Goal: Check status: Check status

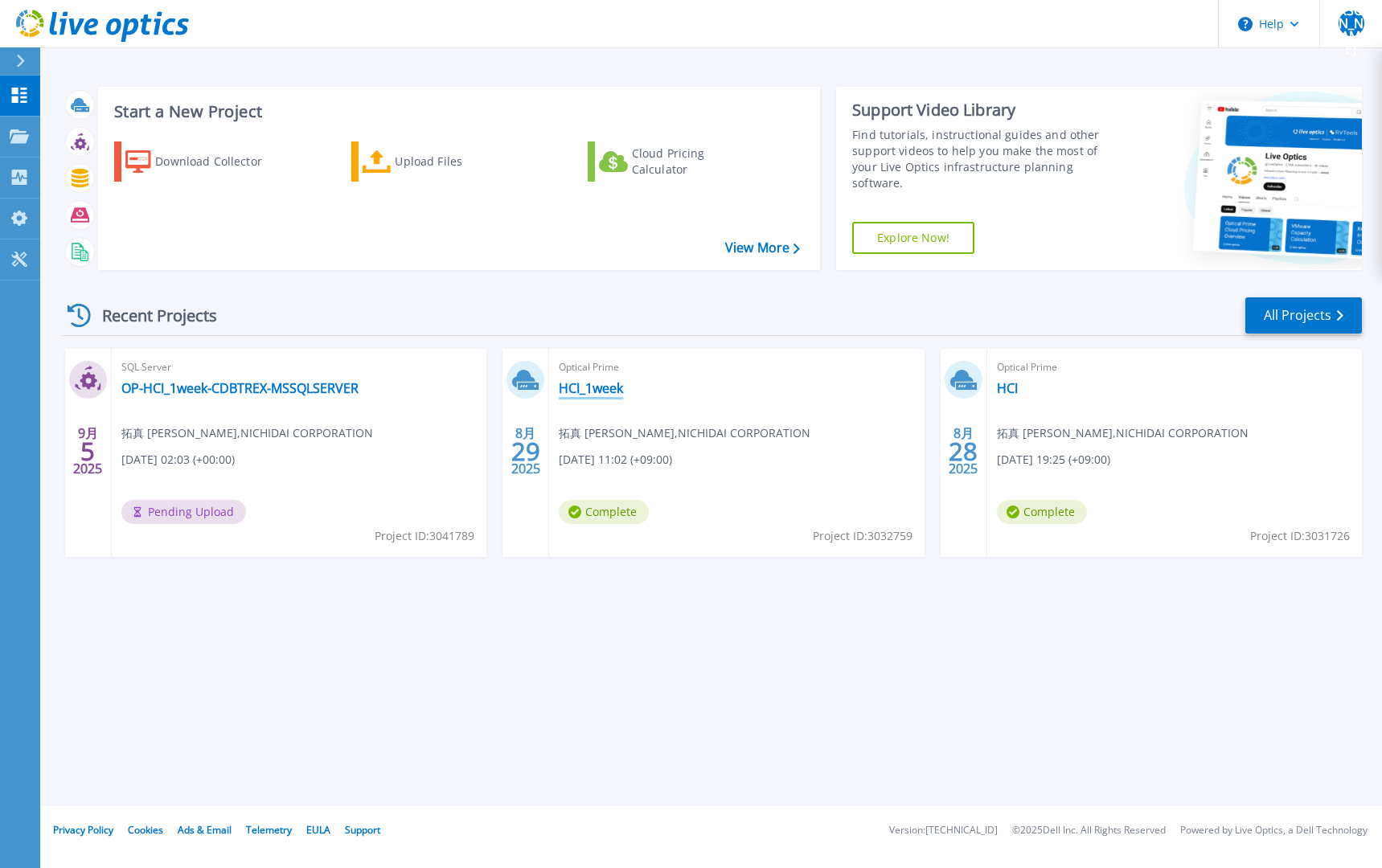
click at [596, 392] on link "HCI_1week" at bounding box center [590, 389] width 64 height 16
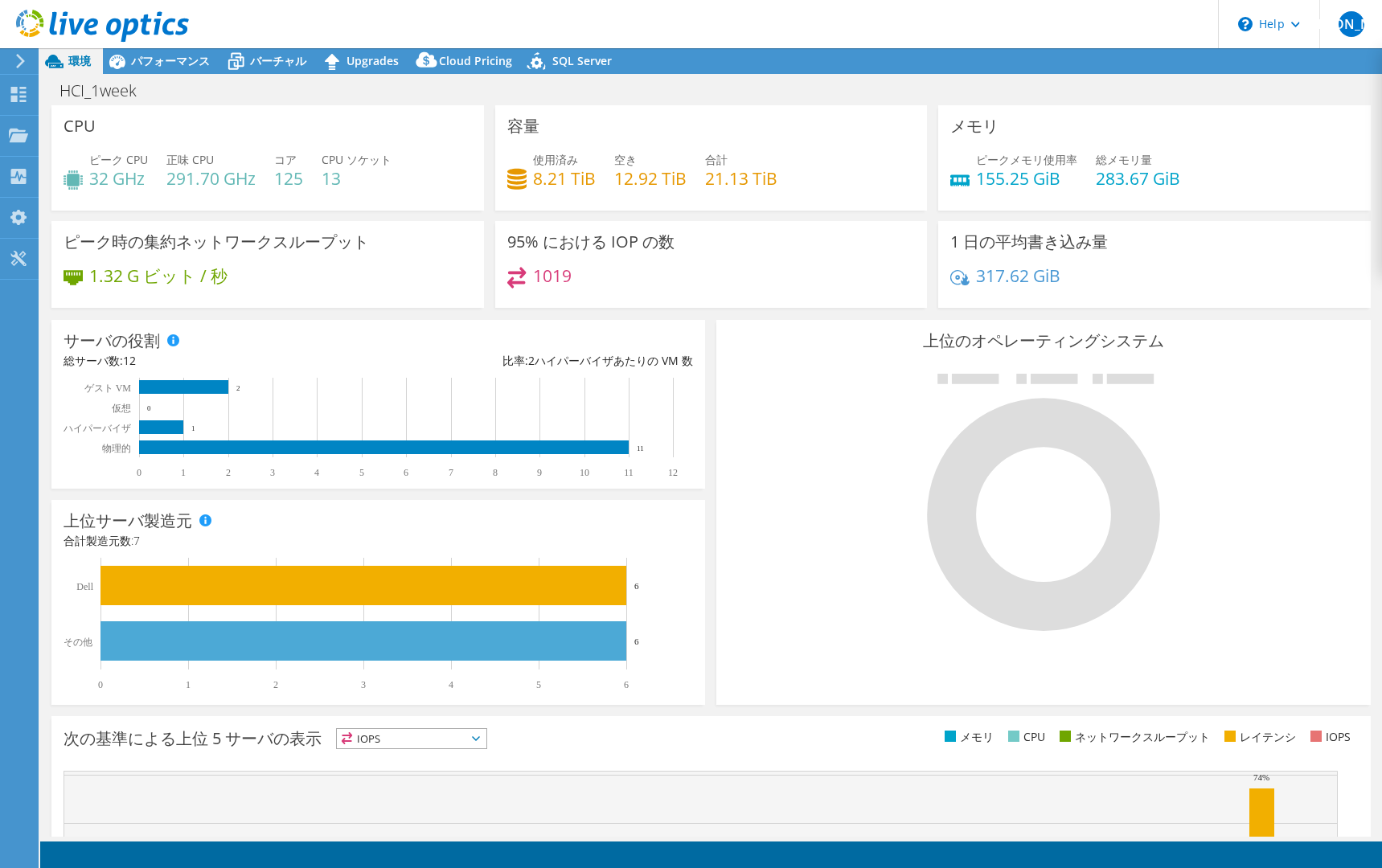
select select "USD"
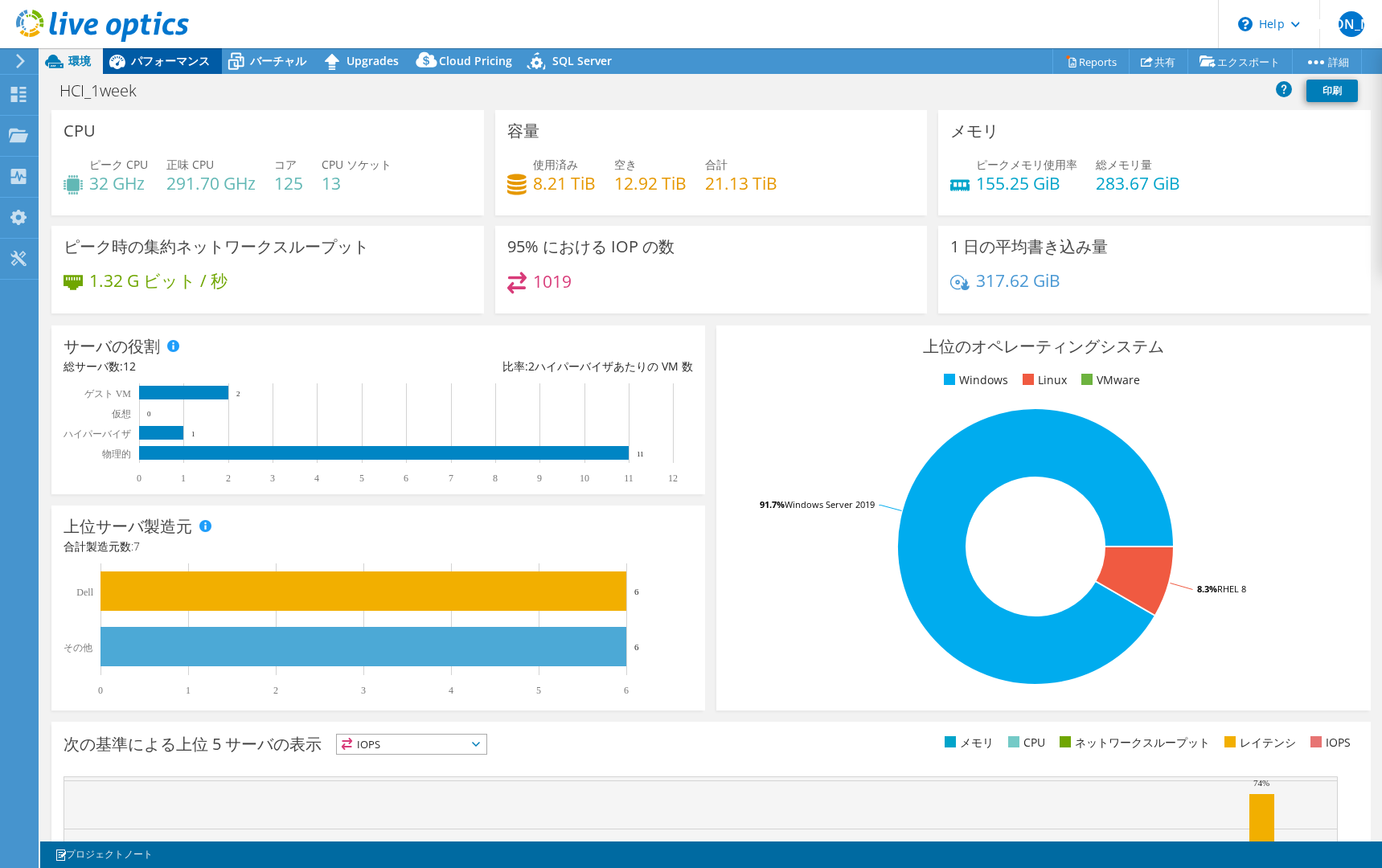
click at [191, 59] on span "パフォーマンス" at bounding box center [170, 61] width 79 height 15
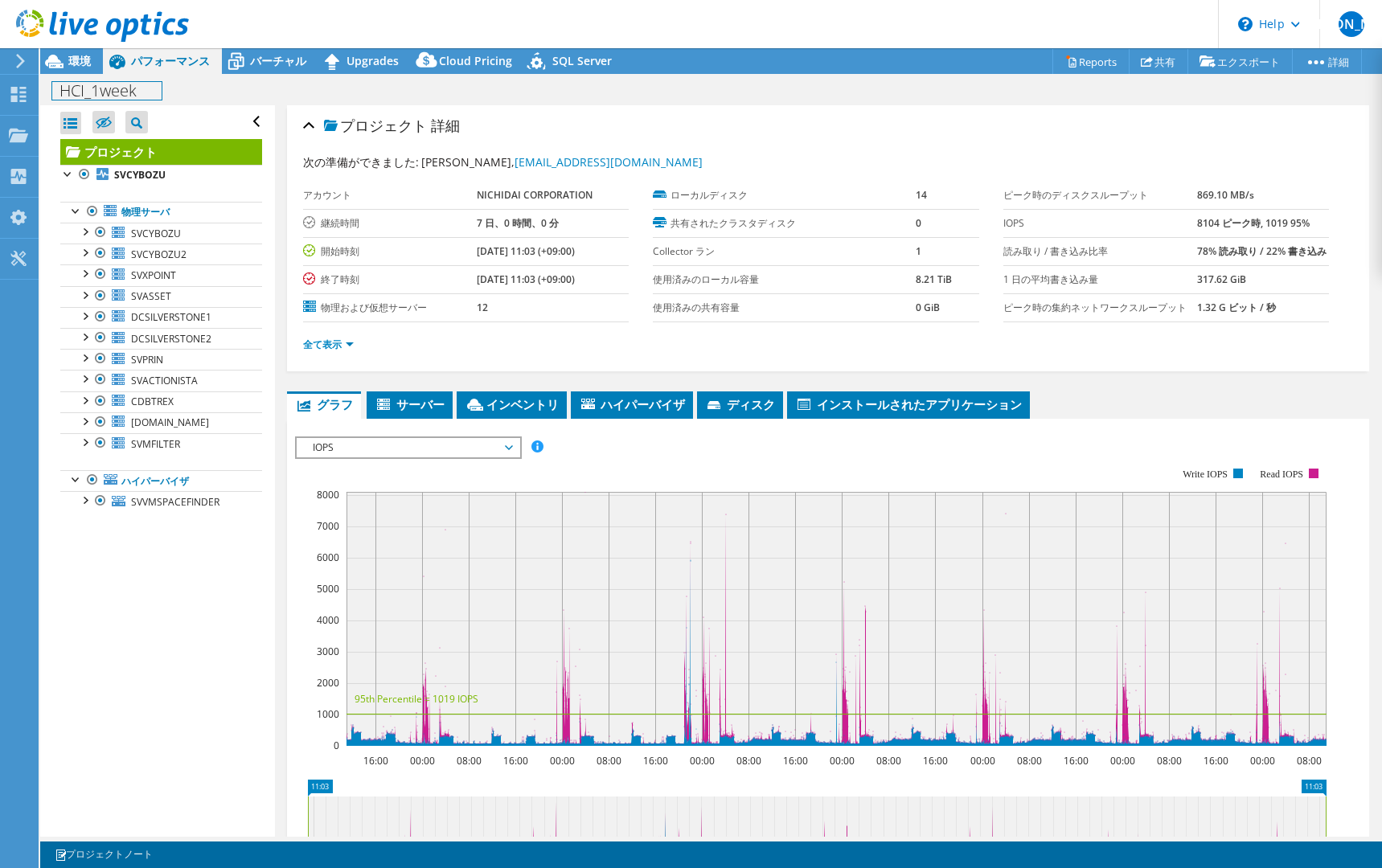
click at [79, 92] on h1 "HCI_1week" at bounding box center [107, 91] width 110 height 18
click at [609, 123] on div "プロジェクト 詳細" at bounding box center [827, 127] width 1049 height 34
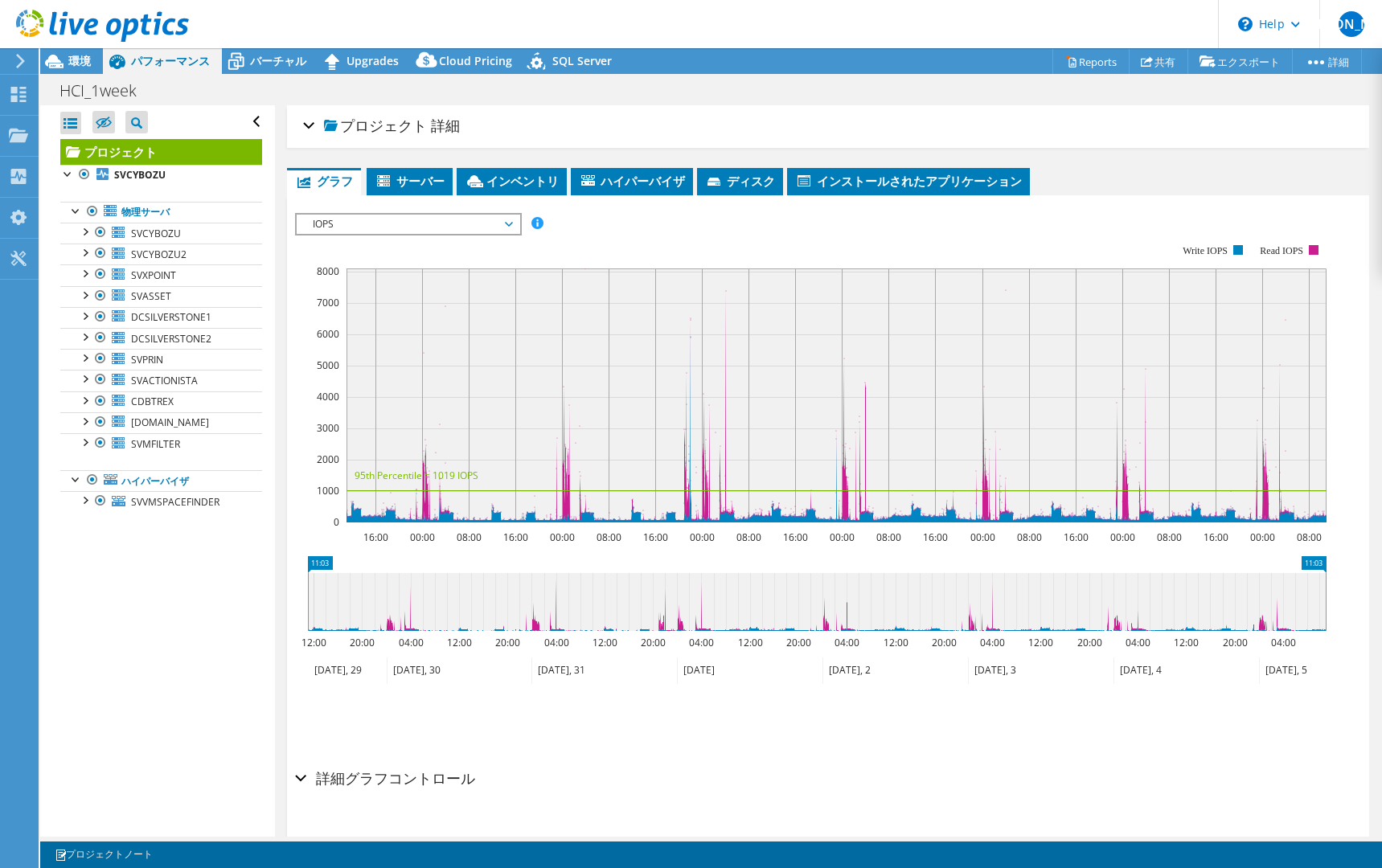
click at [609, 123] on div "プロジェクト 詳細" at bounding box center [827, 127] width 1049 height 34
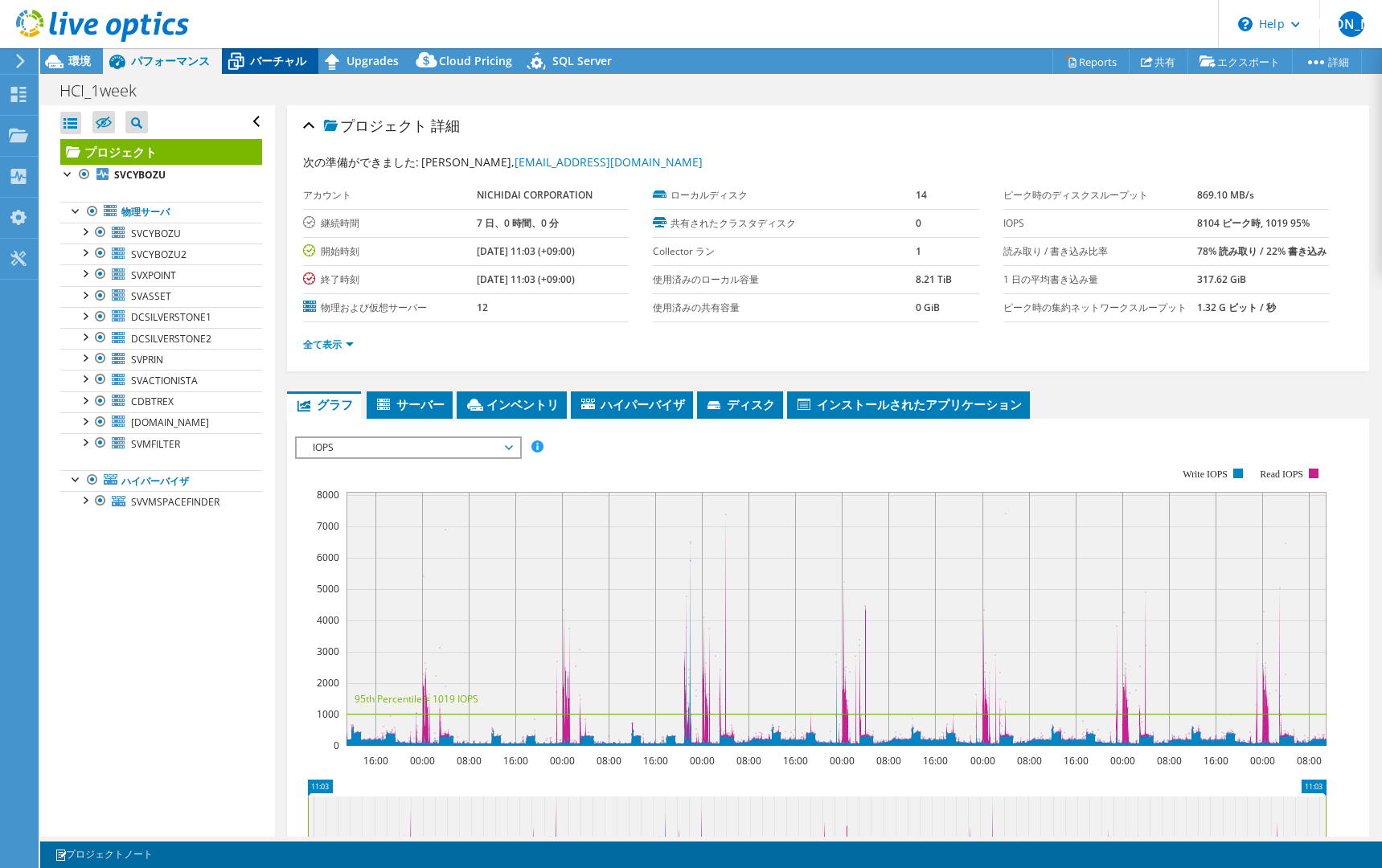
click at [240, 57] on icon at bounding box center [237, 63] width 16 height 13
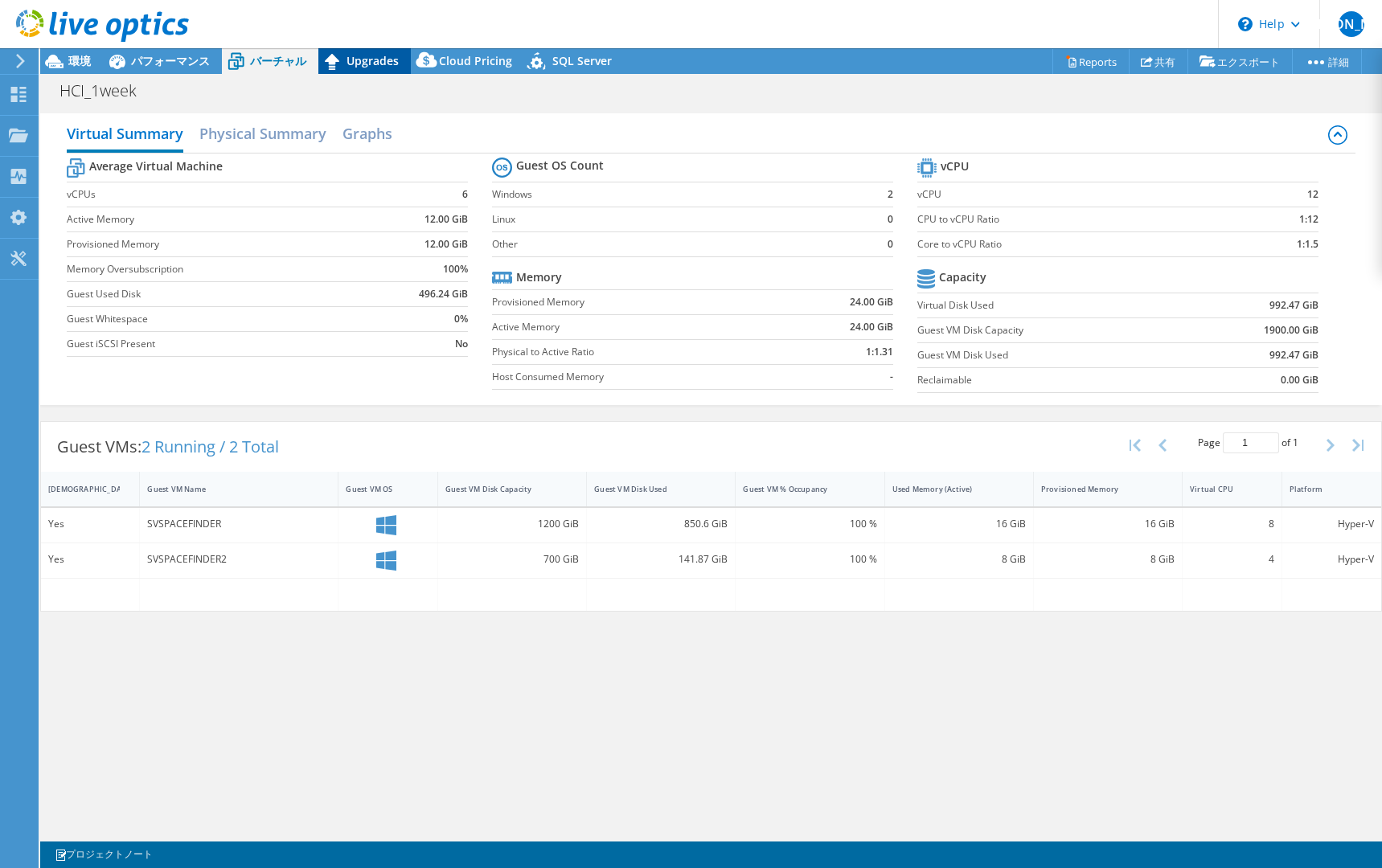
click at [371, 64] on span "Upgrades" at bounding box center [372, 61] width 53 height 15
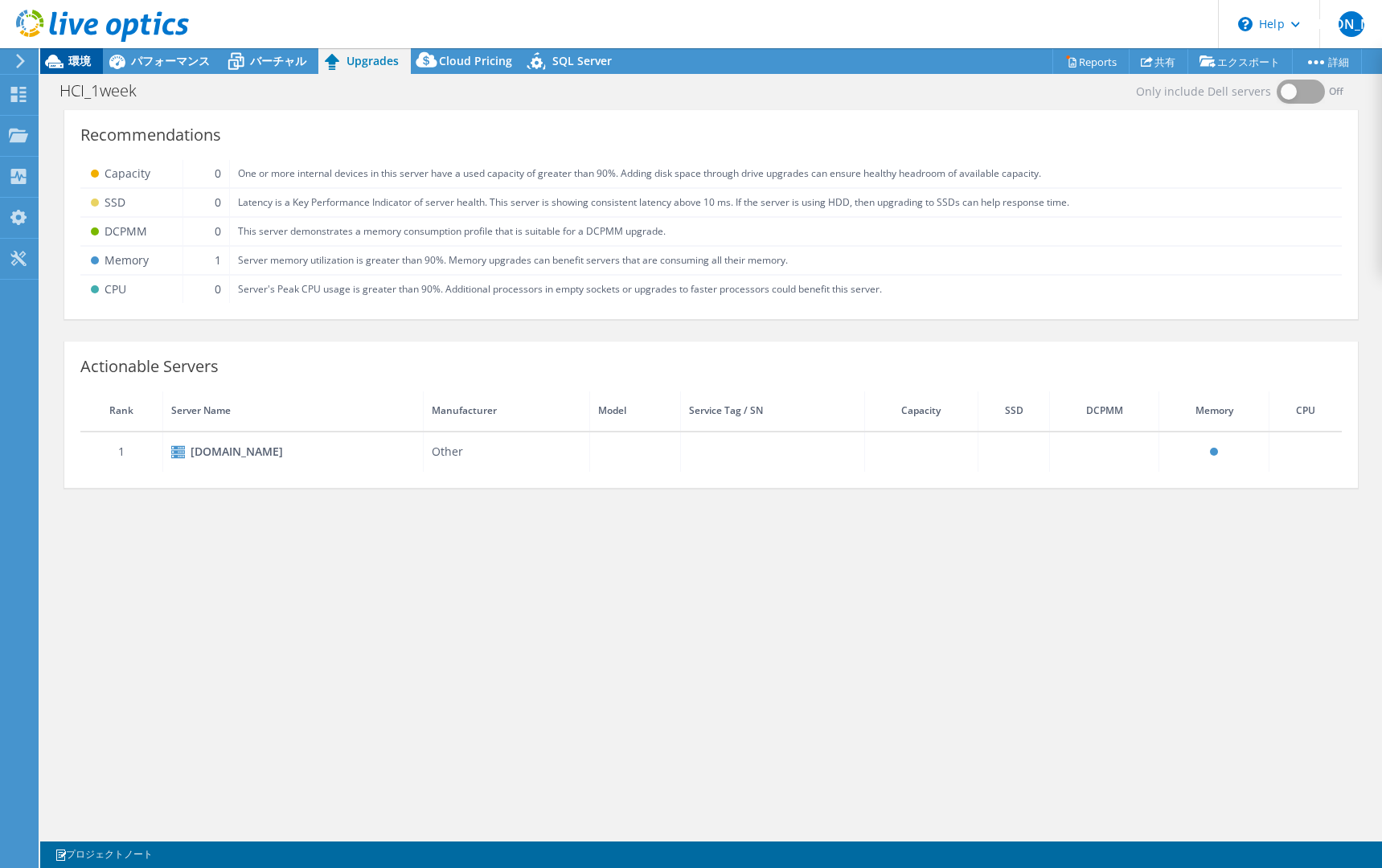
click at [66, 62] on icon at bounding box center [53, 61] width 28 height 28
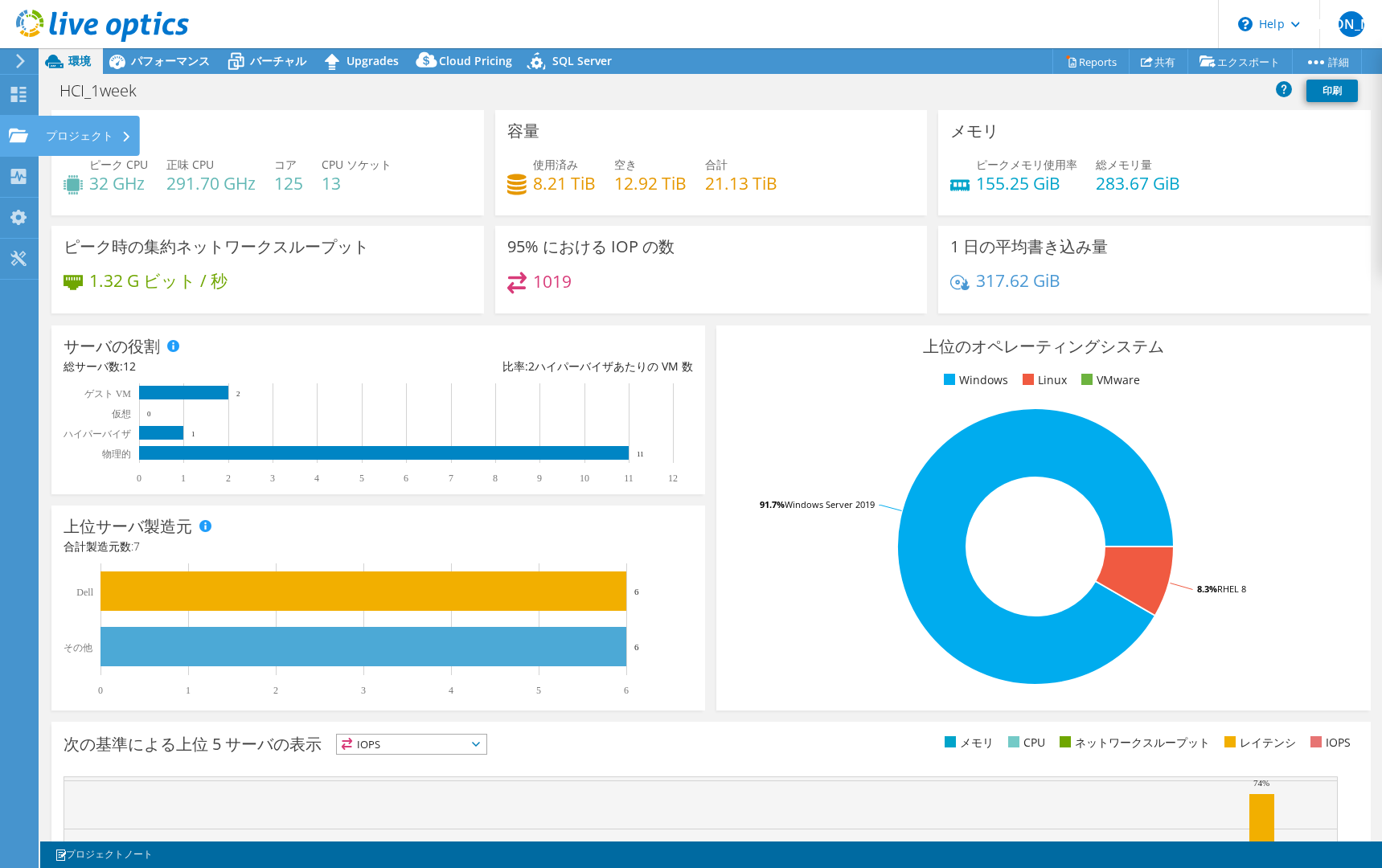
click at [73, 135] on div "プロジェクト" at bounding box center [89, 136] width 102 height 40
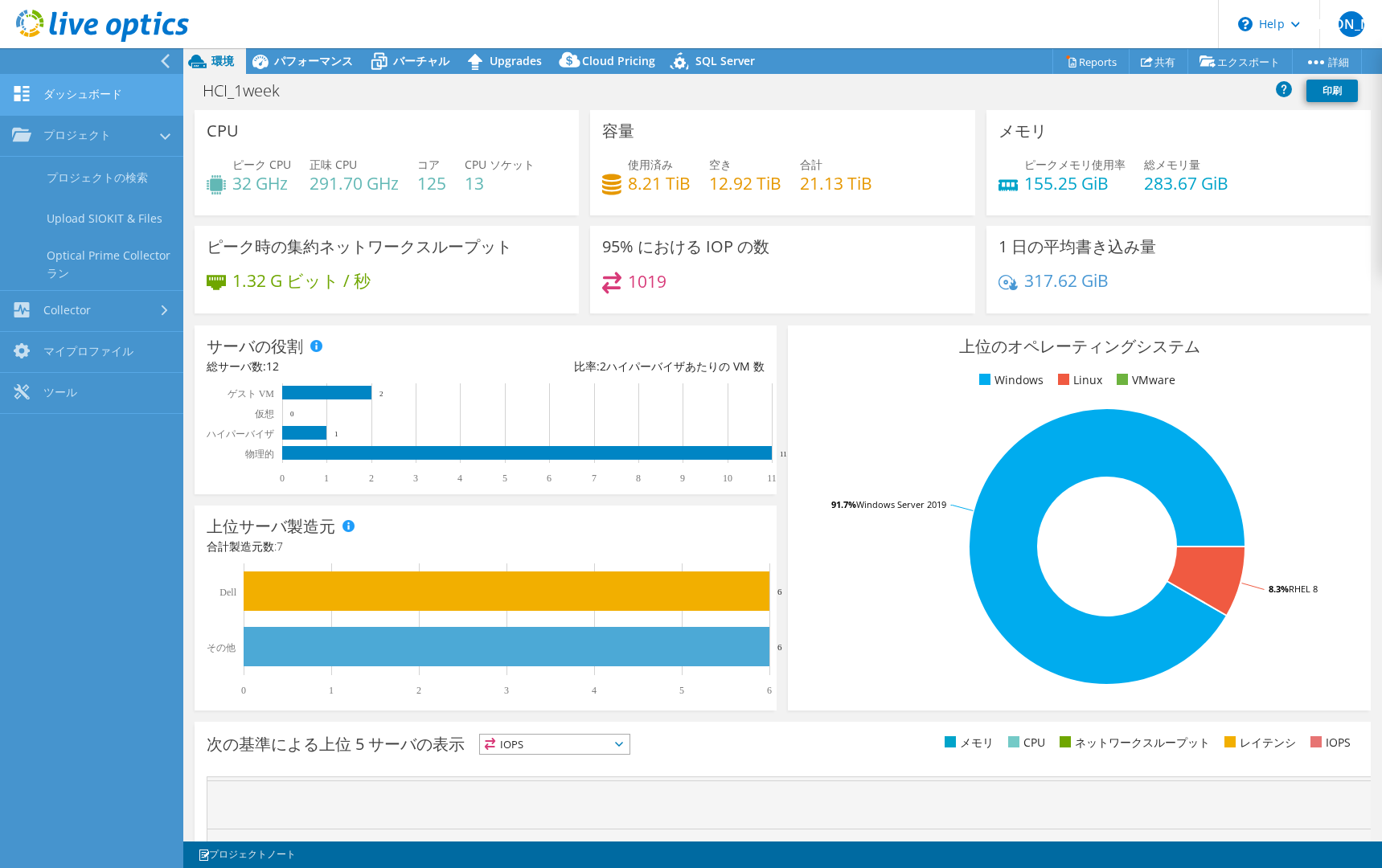
click at [130, 101] on link "ダッシュボード" at bounding box center [92, 94] width 183 height 41
click at [121, 98] on link "ダッシュボード" at bounding box center [92, 94] width 183 height 41
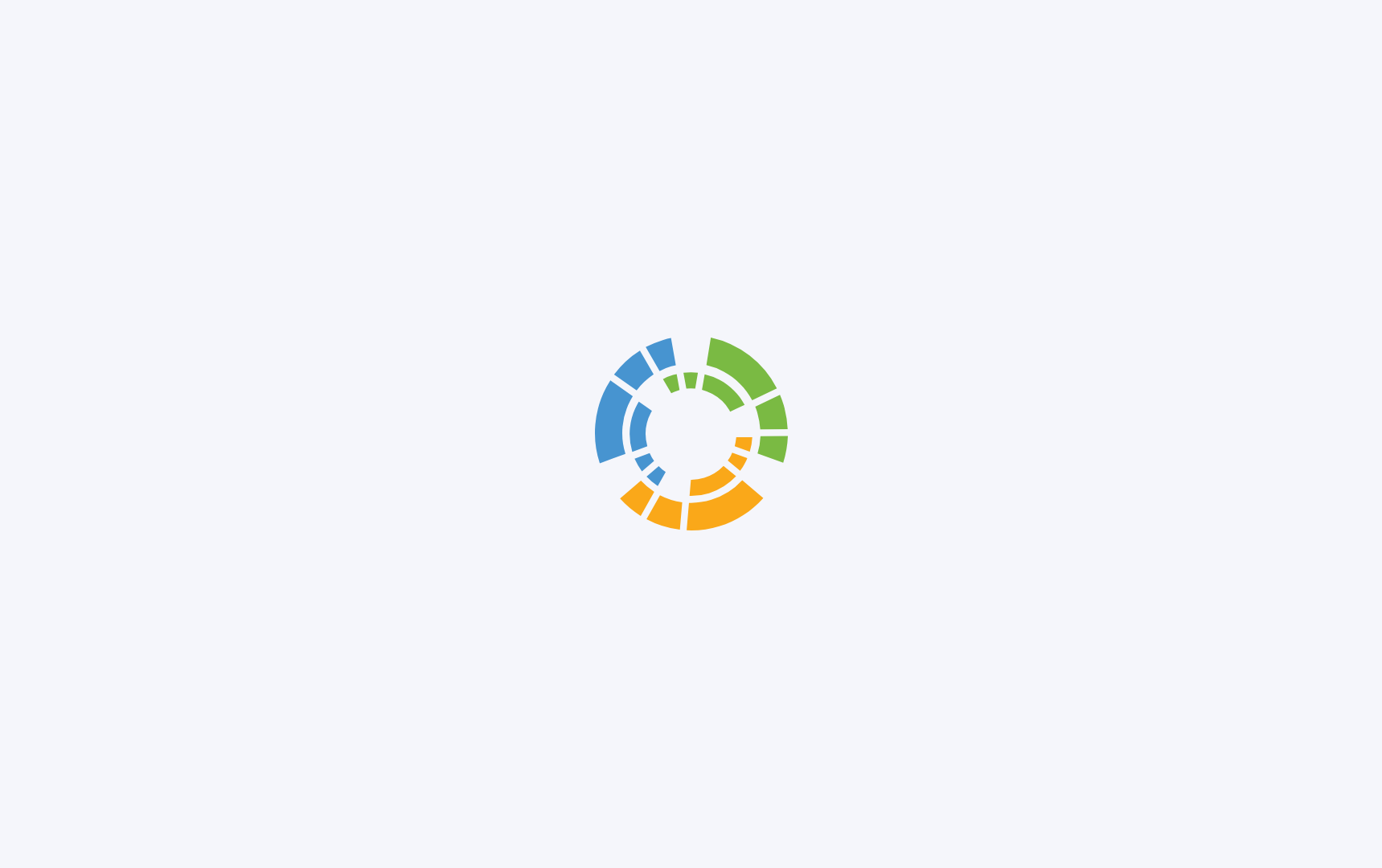
click at [117, 142] on div at bounding box center [691, 434] width 1382 height 868
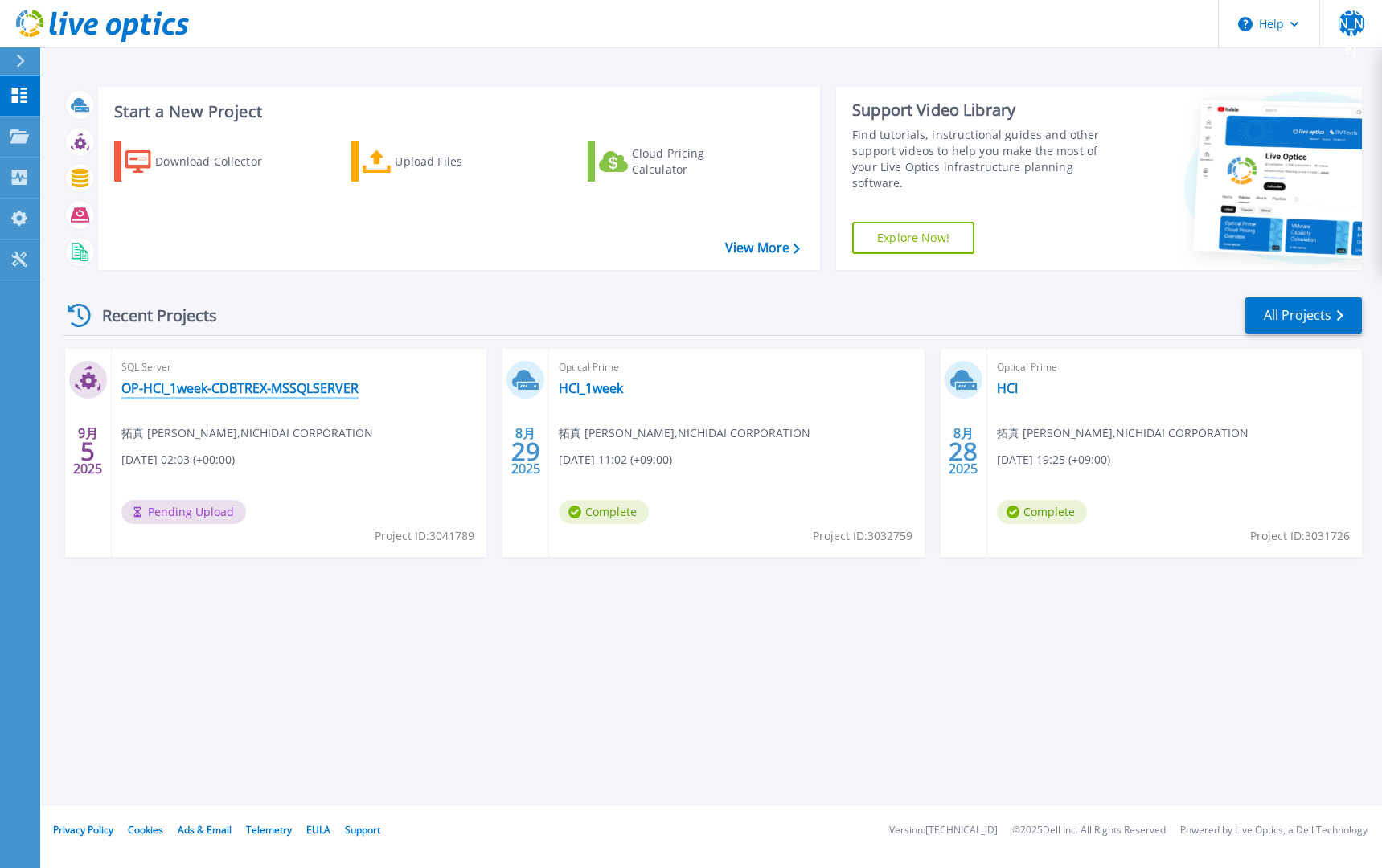
click at [281, 389] on link "OP-HCI_1week-CDBTREX-MSSQLSERVER" at bounding box center [240, 389] width 237 height 16
click at [584, 390] on link "HCI_1week" at bounding box center [590, 389] width 64 height 16
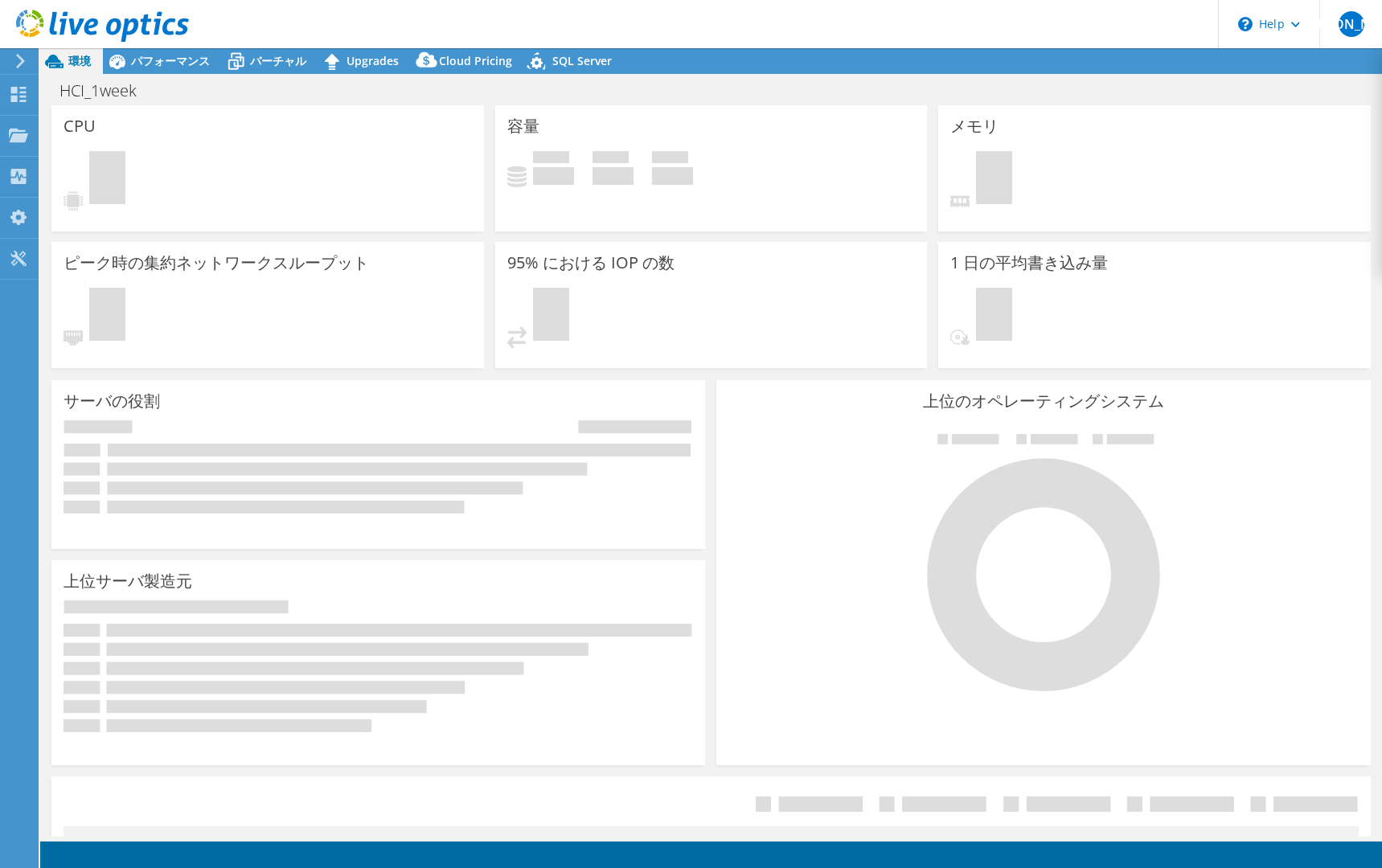
select select "USD"
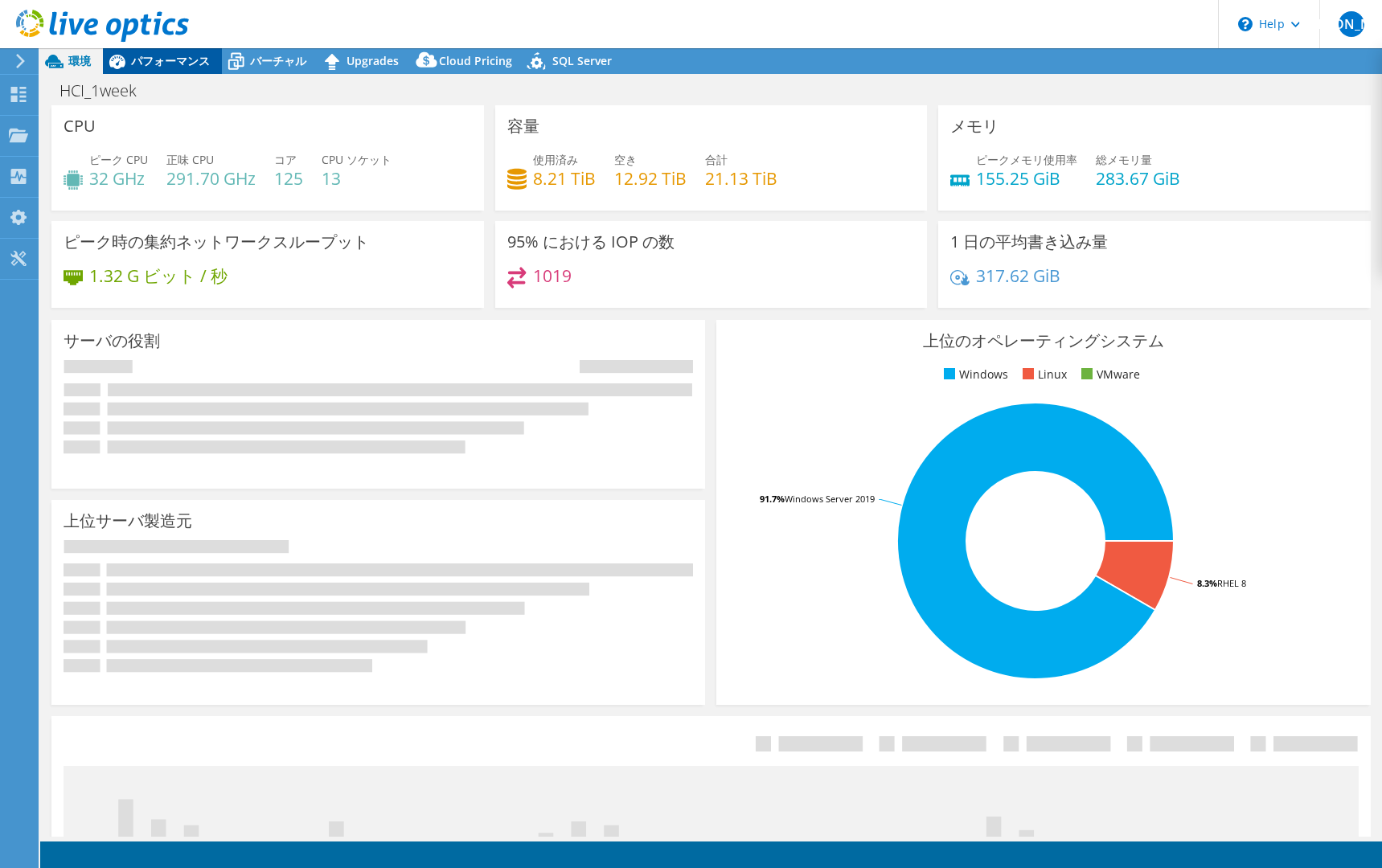
click at [165, 63] on span "パフォーマンス" at bounding box center [170, 61] width 79 height 15
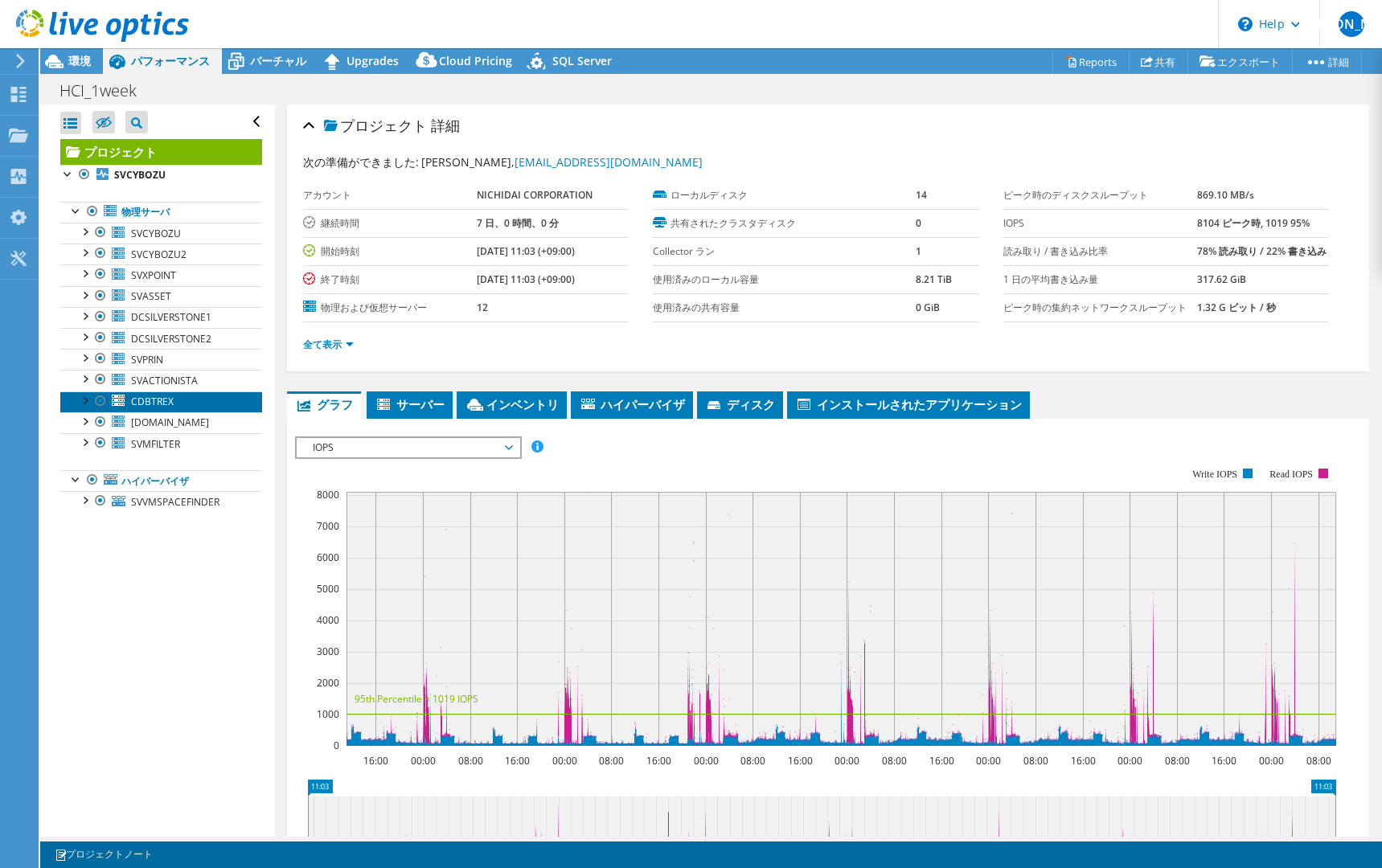
click at [170, 398] on span "CDBTREX" at bounding box center [152, 401] width 43 height 14
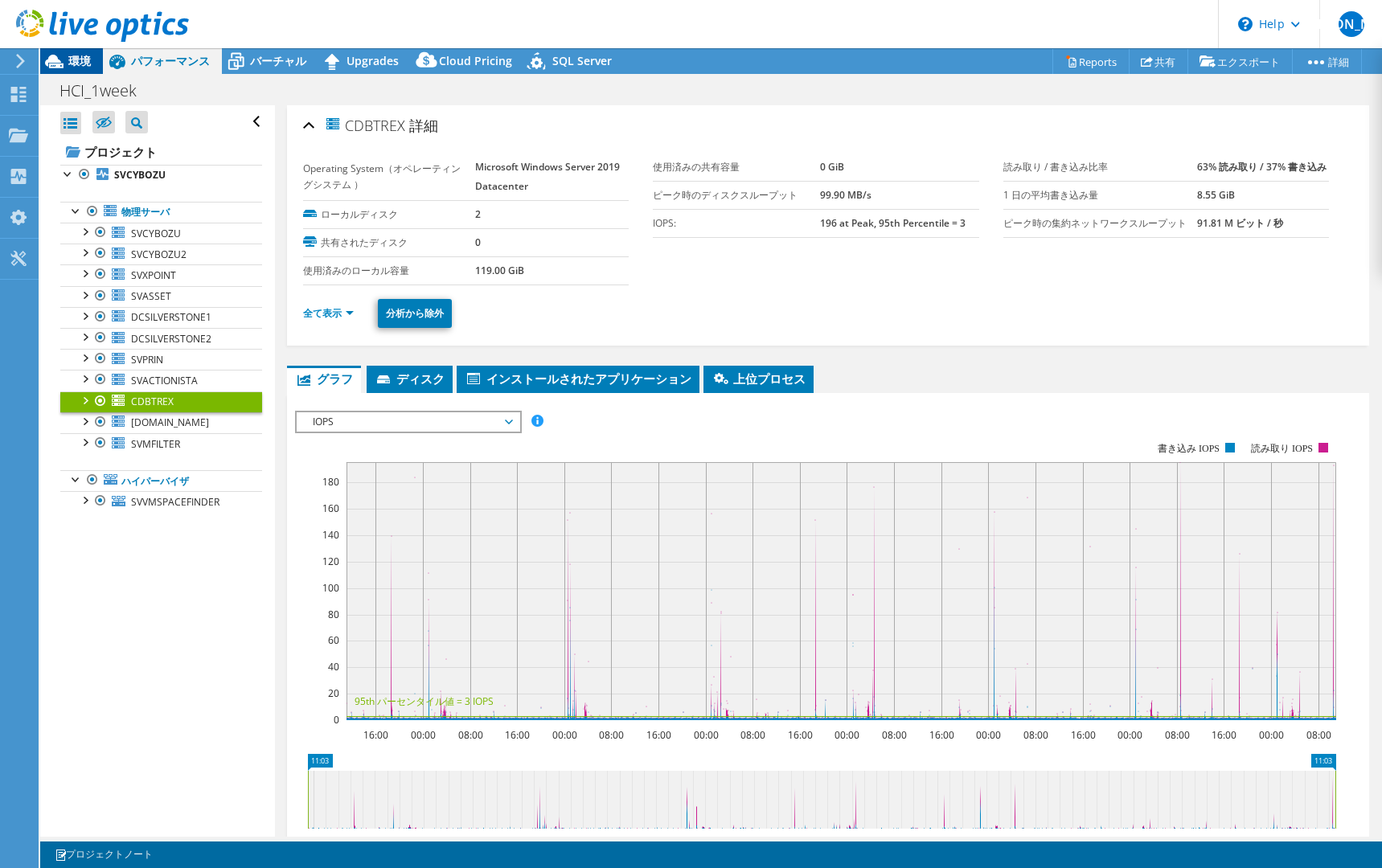
click at [61, 66] on icon at bounding box center [53, 61] width 28 height 28
